Goal: Transaction & Acquisition: Download file/media

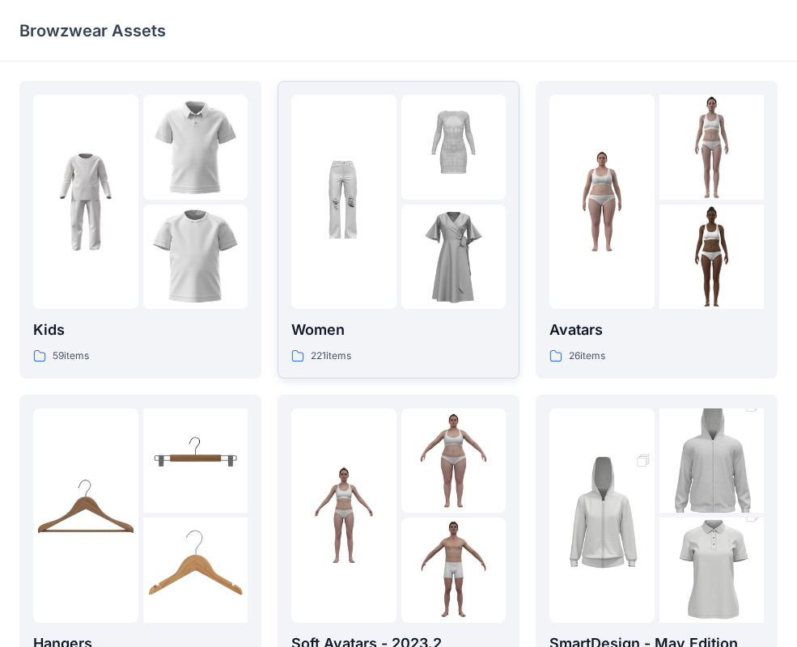
click at [414, 209] on img at bounding box center [453, 257] width 105 height 105
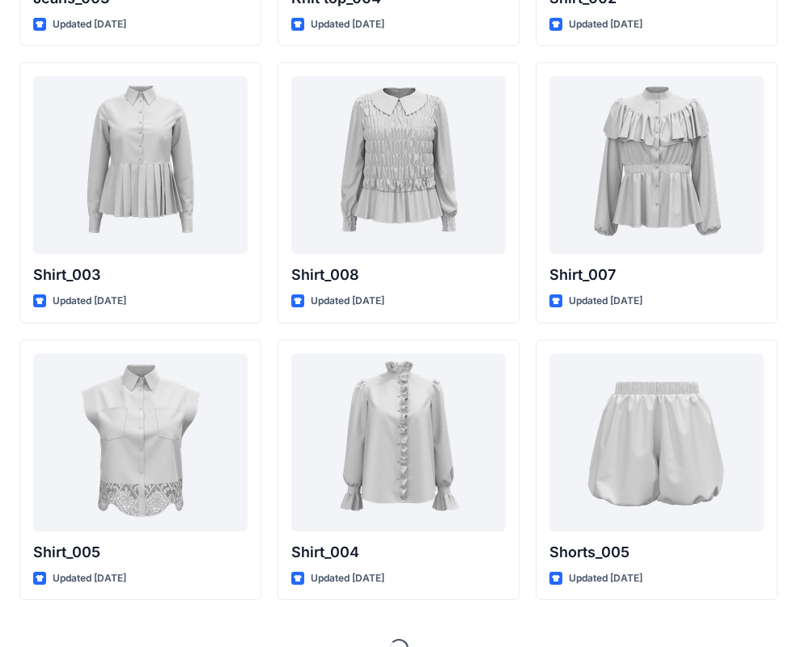
scroll to position [7253, 0]
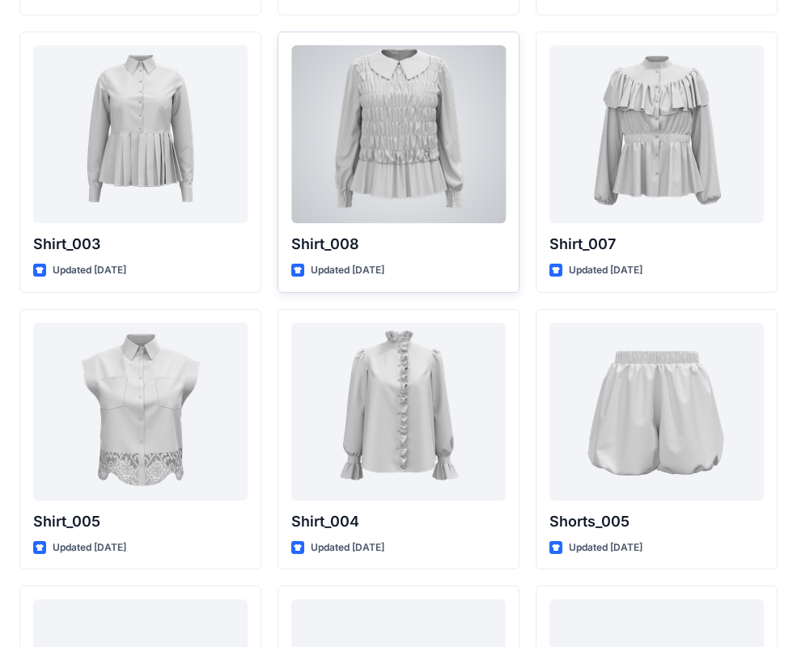
click at [378, 159] on div at bounding box center [398, 134] width 214 height 178
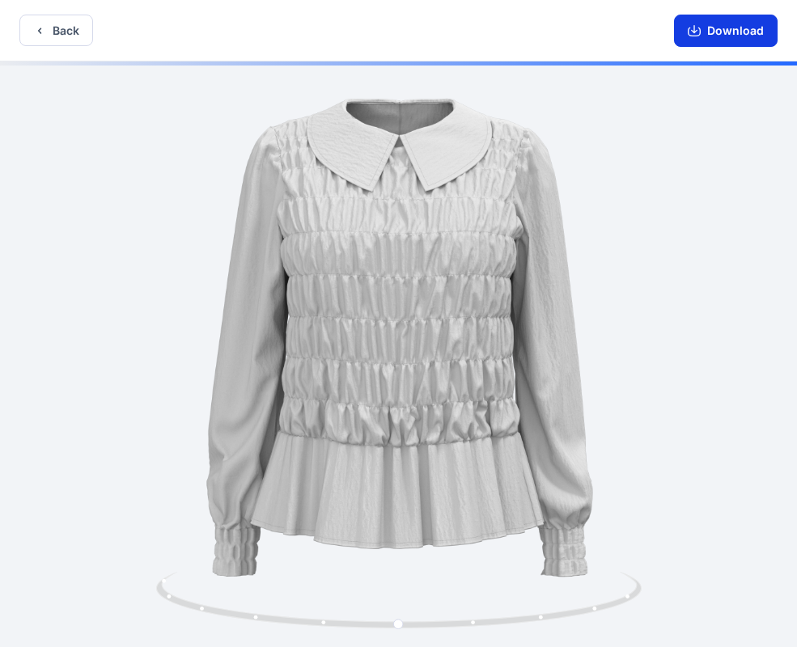
click at [725, 27] on button "Download" at bounding box center [726, 31] width 104 height 32
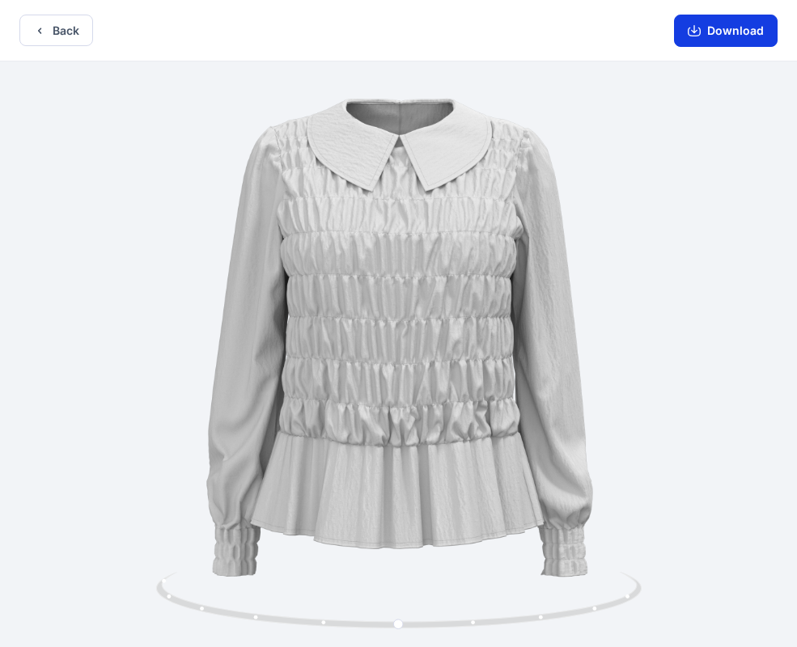
click at [713, 32] on button "Download" at bounding box center [726, 31] width 104 height 32
click at [55, 27] on button "Back" at bounding box center [56, 31] width 74 height 32
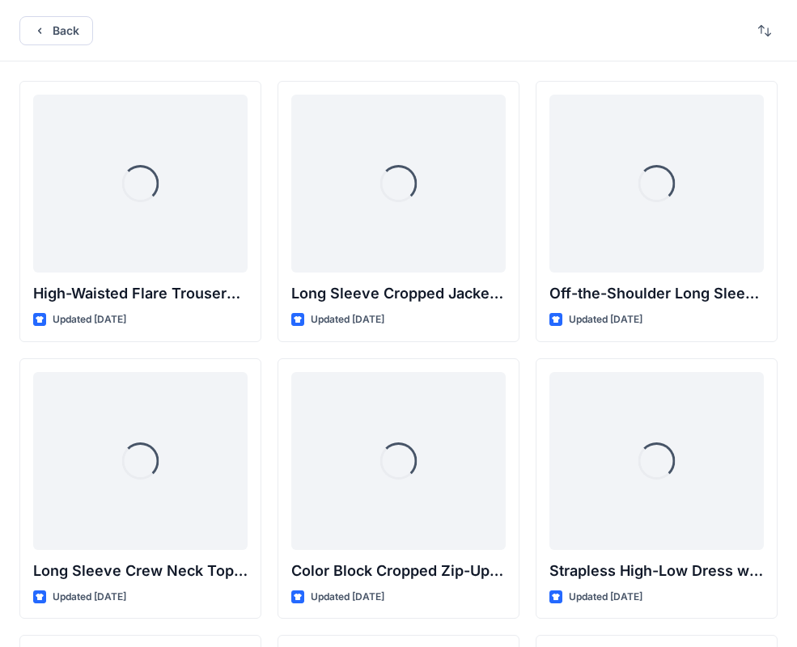
scroll to position [7253, 0]
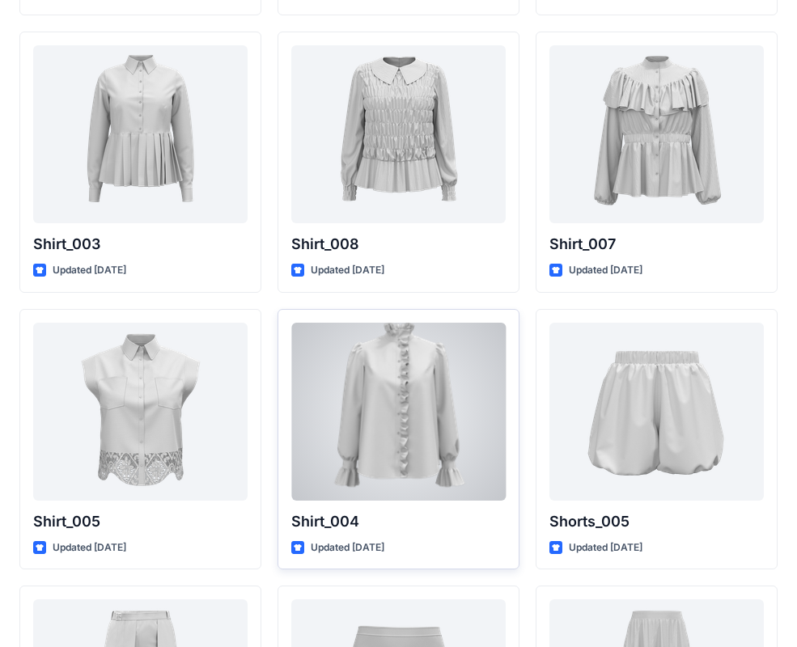
click at [391, 382] on div at bounding box center [398, 412] width 214 height 178
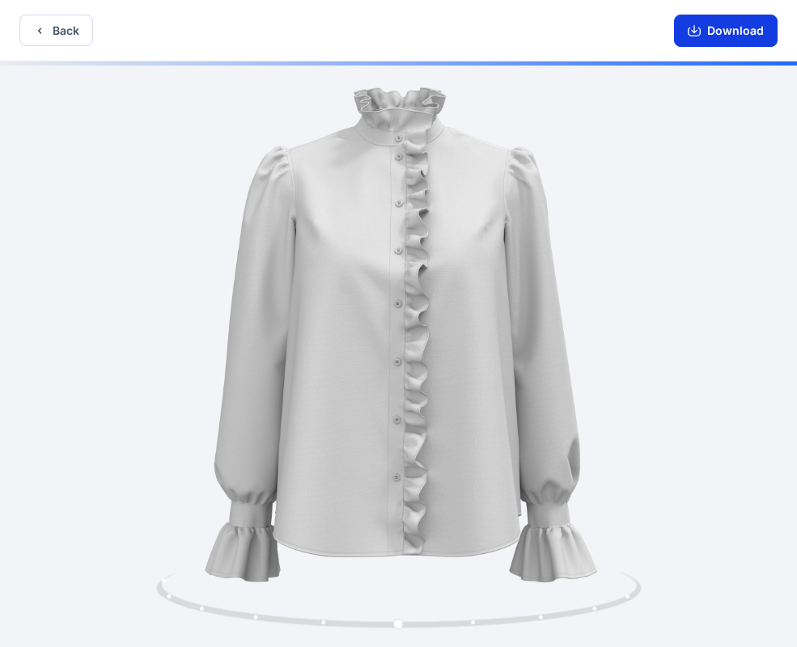
click at [722, 37] on button "Download" at bounding box center [726, 31] width 104 height 32
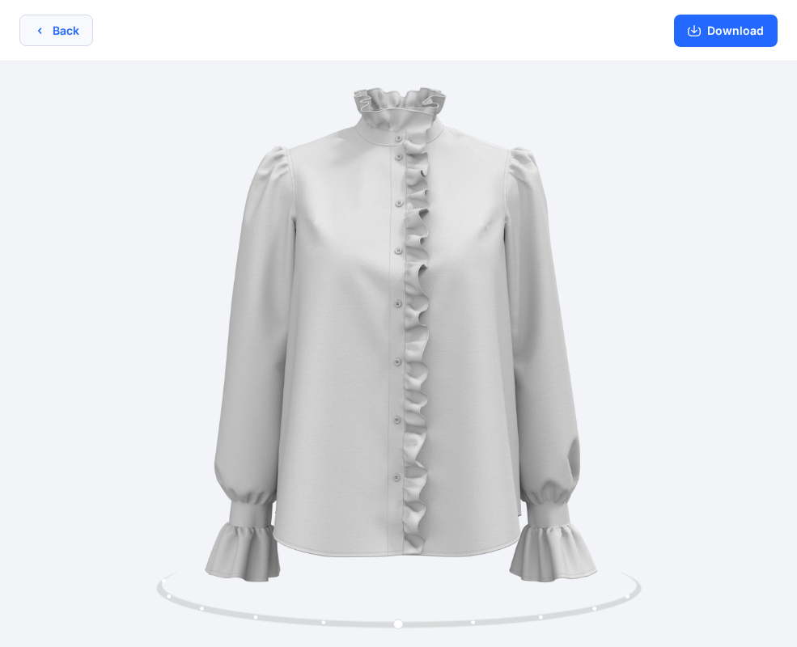
click at [62, 28] on button "Back" at bounding box center [56, 31] width 74 height 32
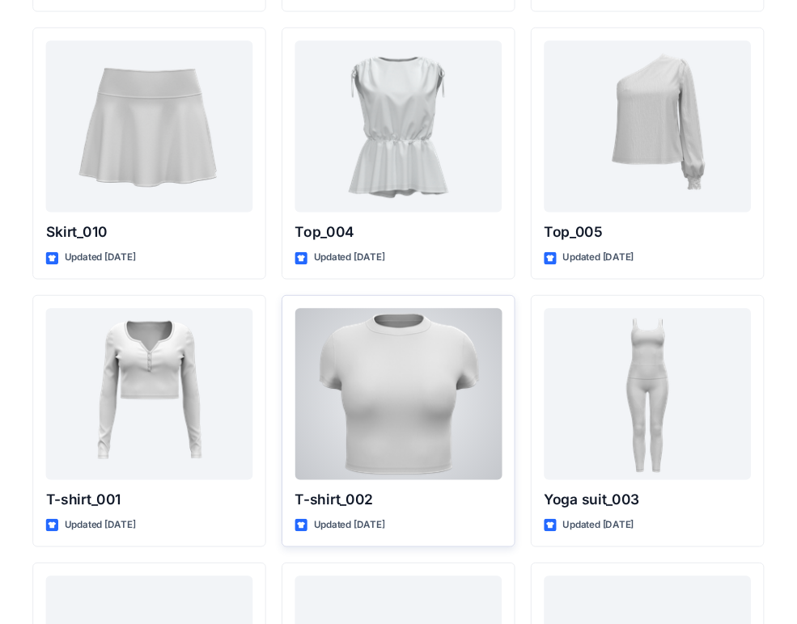
scroll to position [8365, 0]
